Goal: Transaction & Acquisition: Purchase product/service

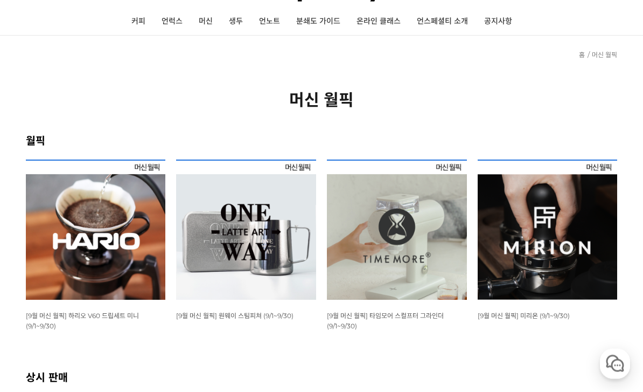
scroll to position [86, 0]
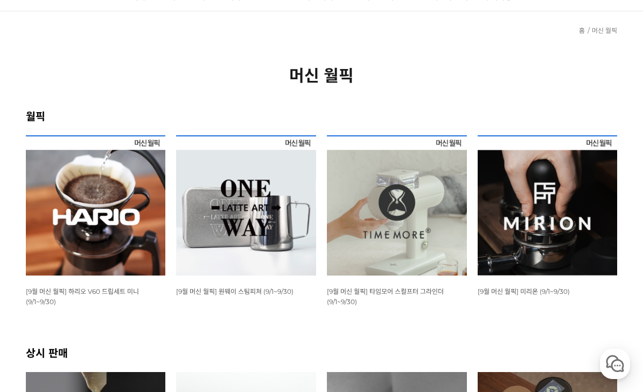
click at [425, 213] on img at bounding box center [397, 205] width 140 height 140
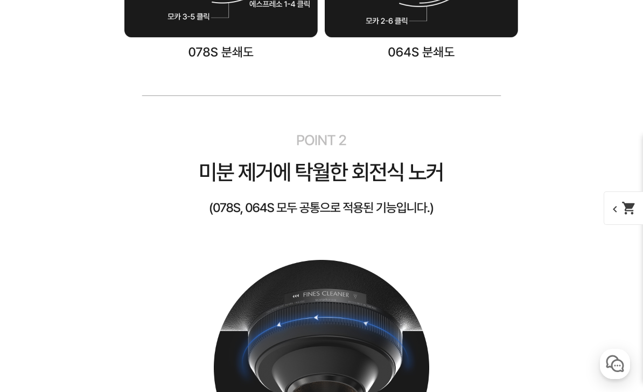
scroll to position [4542, 0]
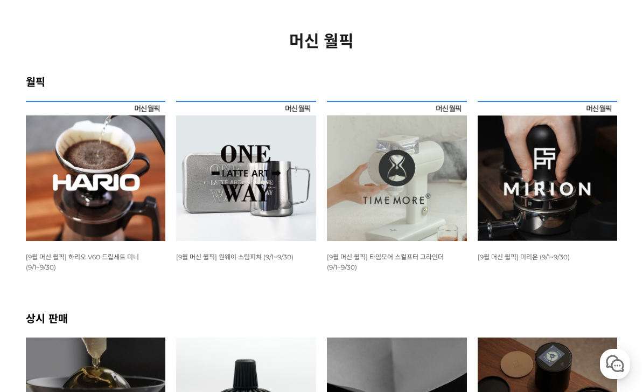
click at [86, 177] on img at bounding box center [96, 171] width 140 height 140
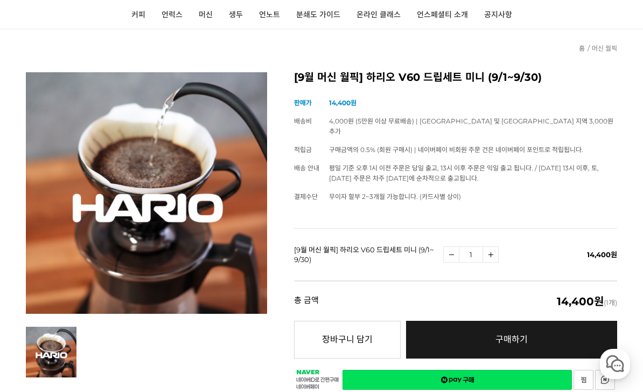
scroll to position [67, 0]
